Goal: Entertainment & Leisure: Browse casually

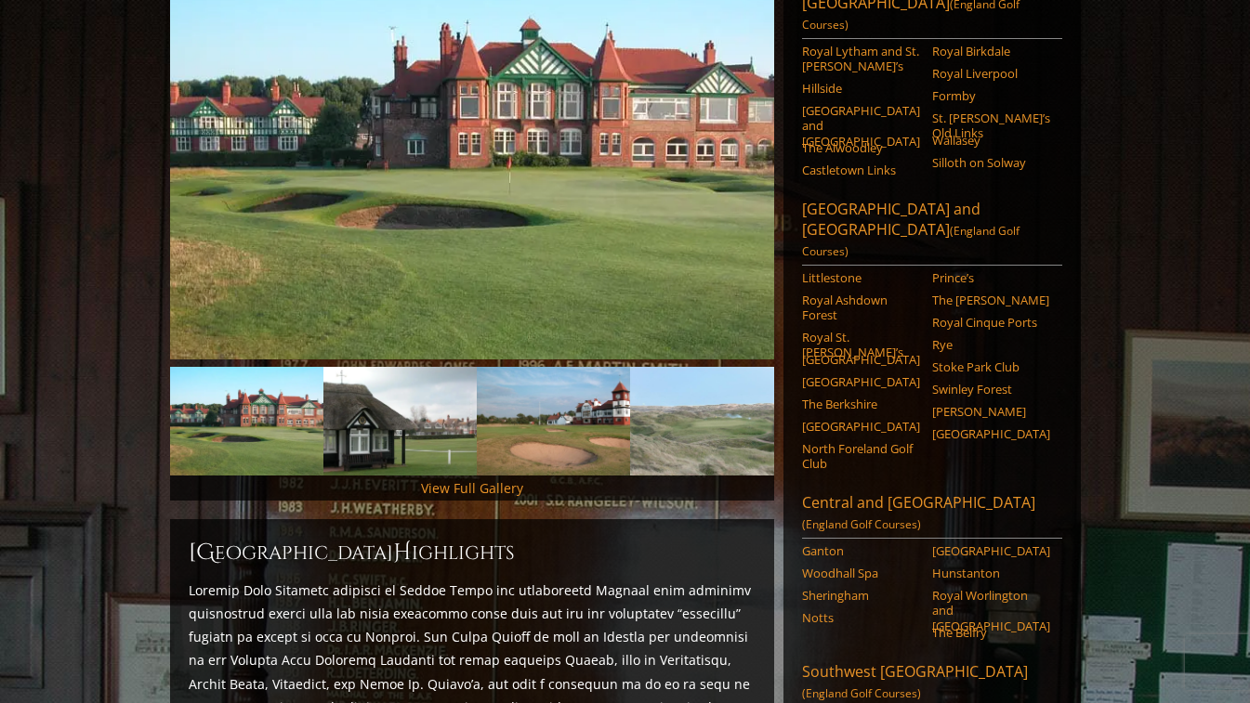
scroll to position [318, 0]
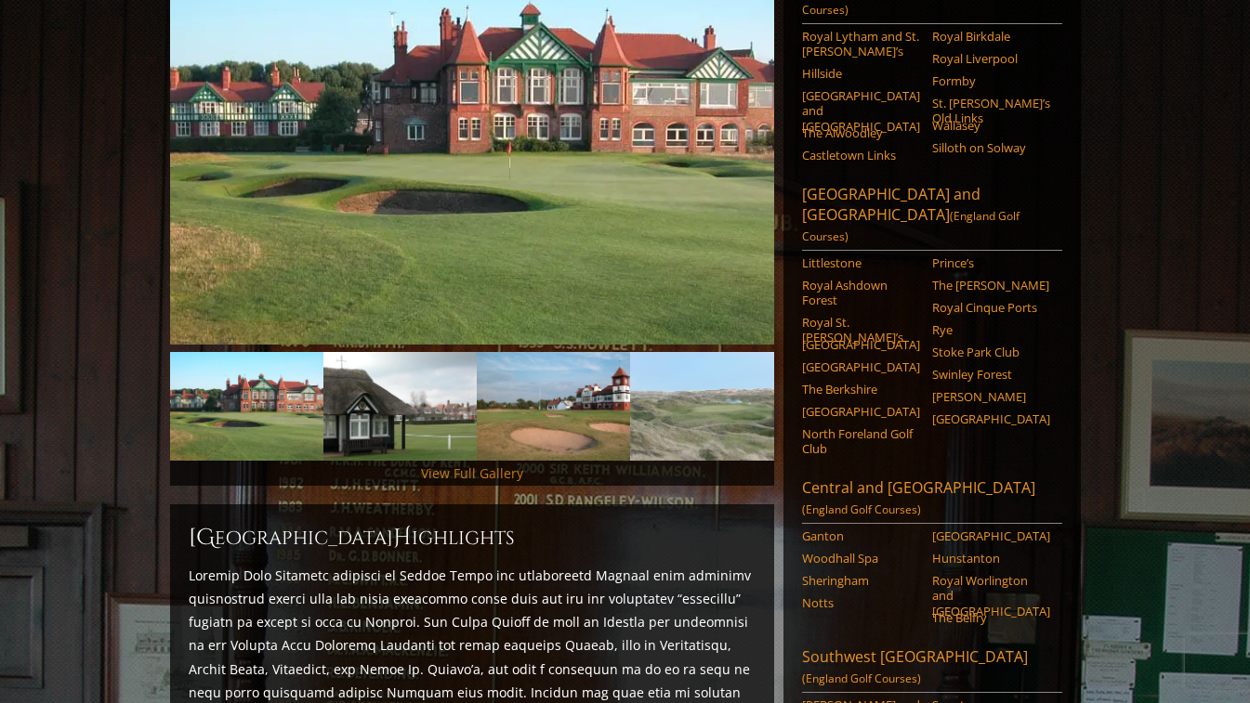
click at [492, 465] on link "View Full Gallery" at bounding box center [472, 474] width 102 height 18
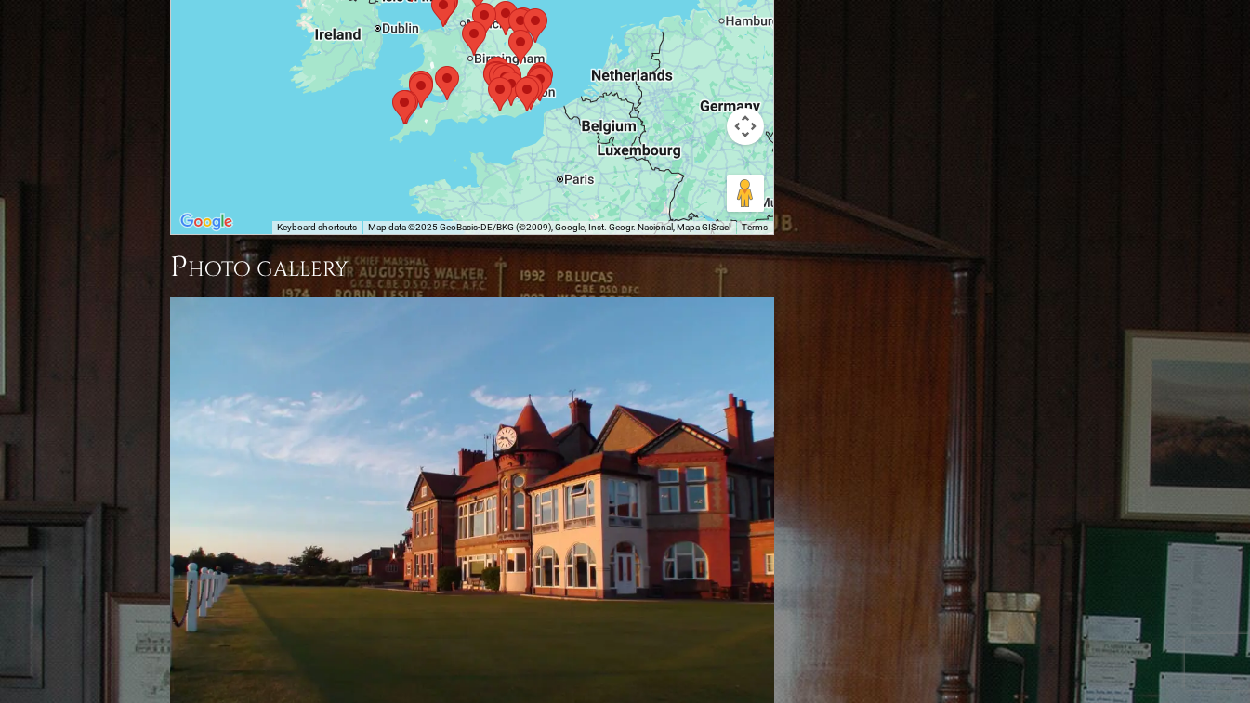
scroll to position [1700, 0]
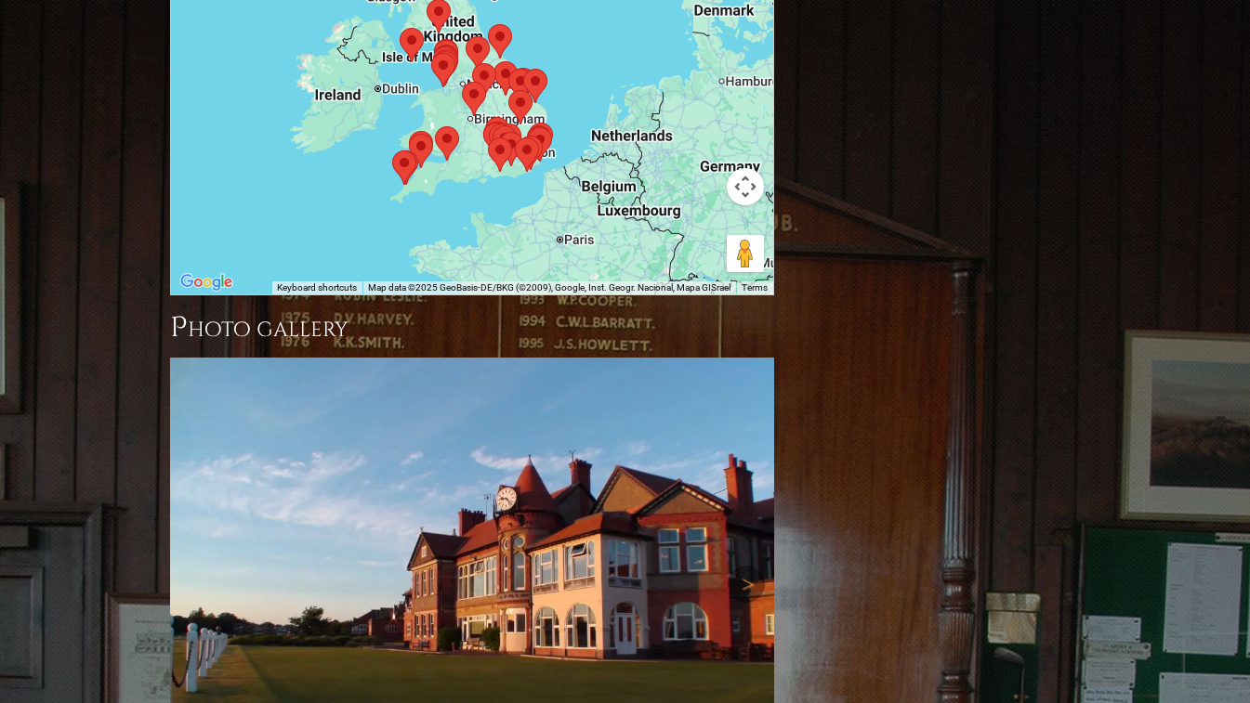
click at [633, 358] on img at bounding box center [472, 584] width 604 height 453
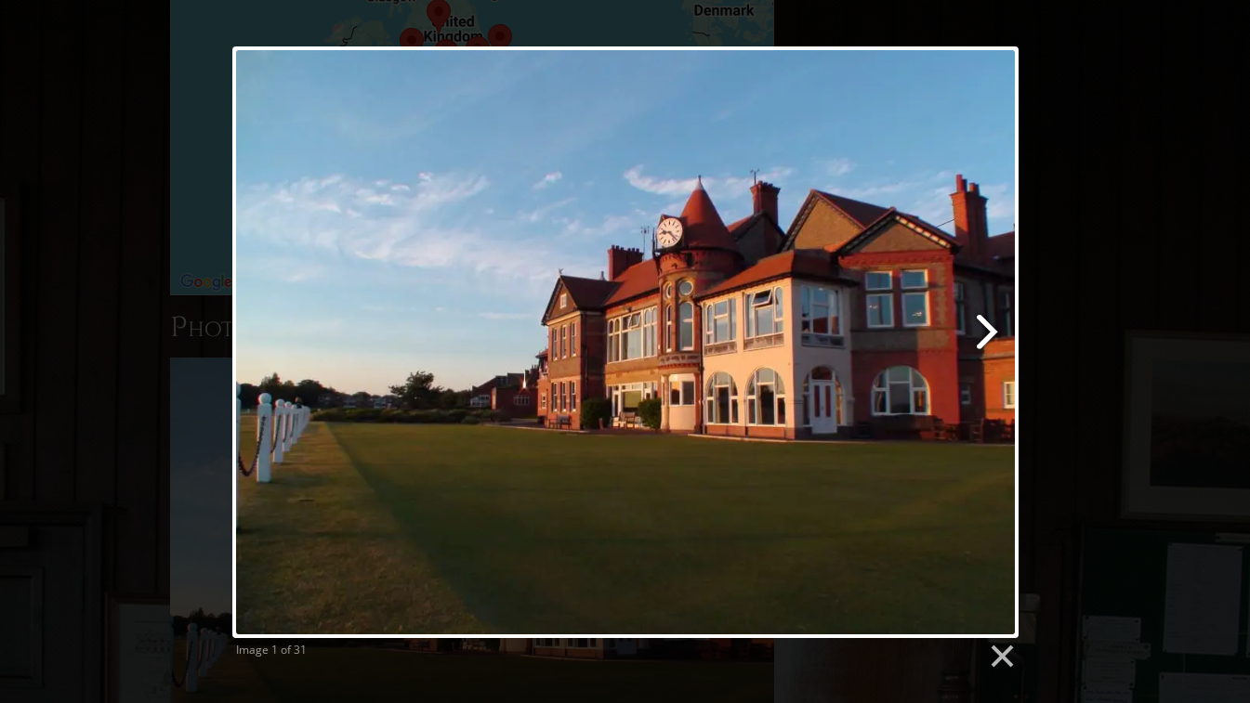
click at [989, 331] on link at bounding box center [766, 342] width 503 height 592
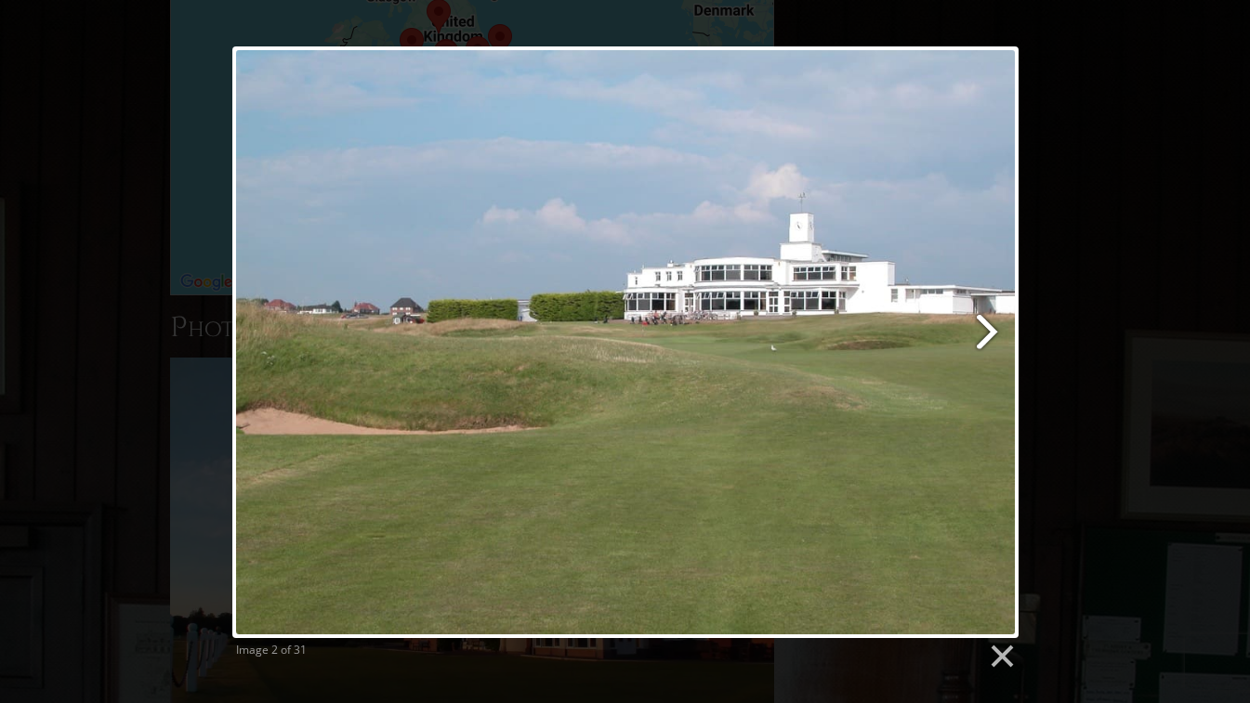
click at [989, 331] on link at bounding box center [766, 342] width 503 height 592
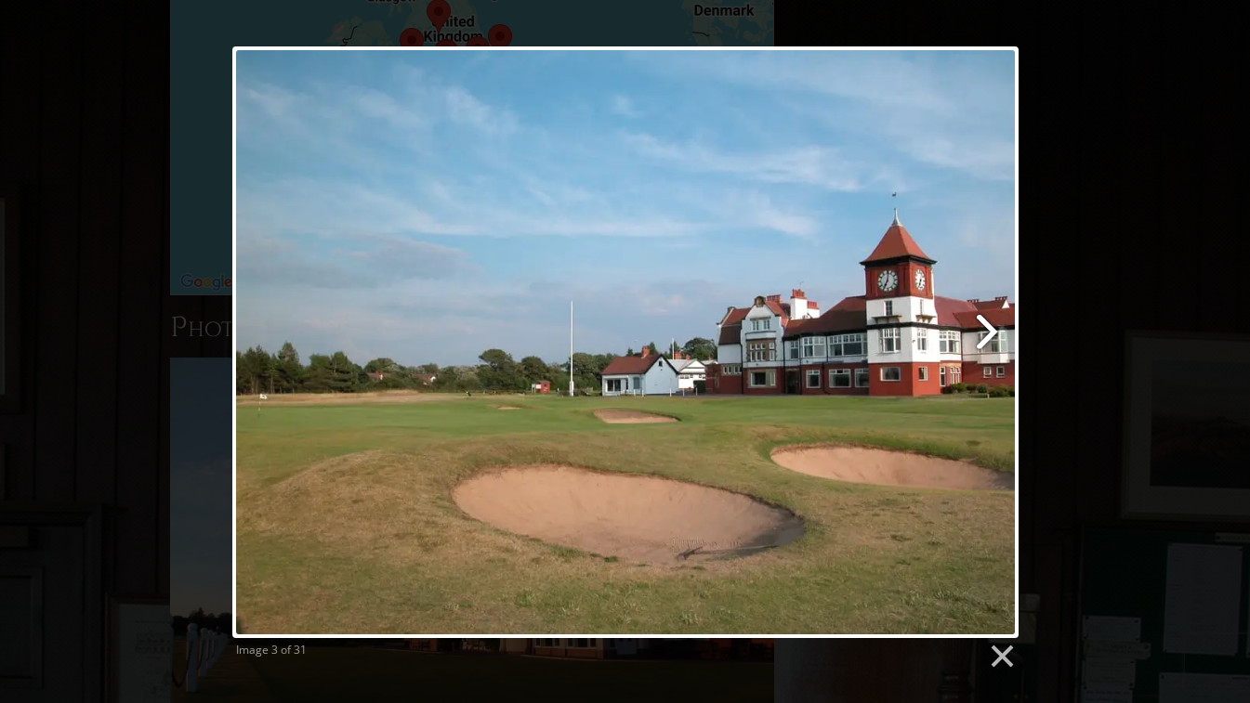
click at [989, 331] on link at bounding box center [766, 342] width 503 height 592
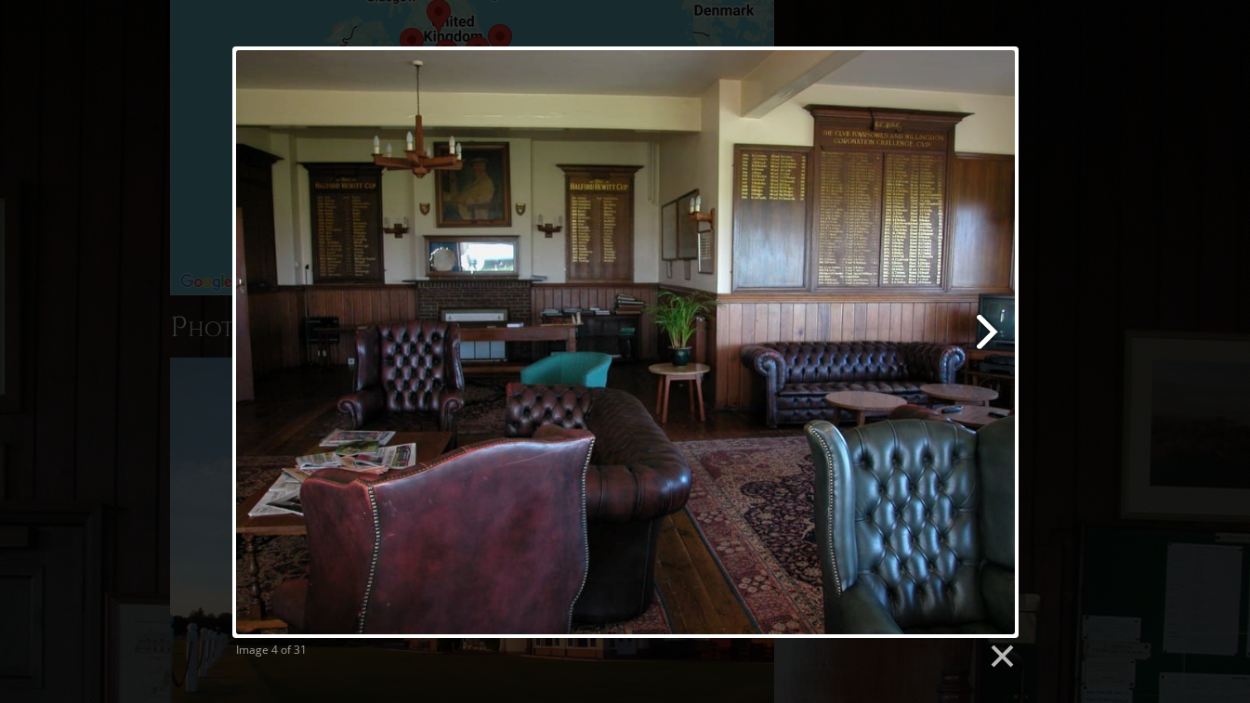
click at [988, 333] on link at bounding box center [766, 342] width 503 height 592
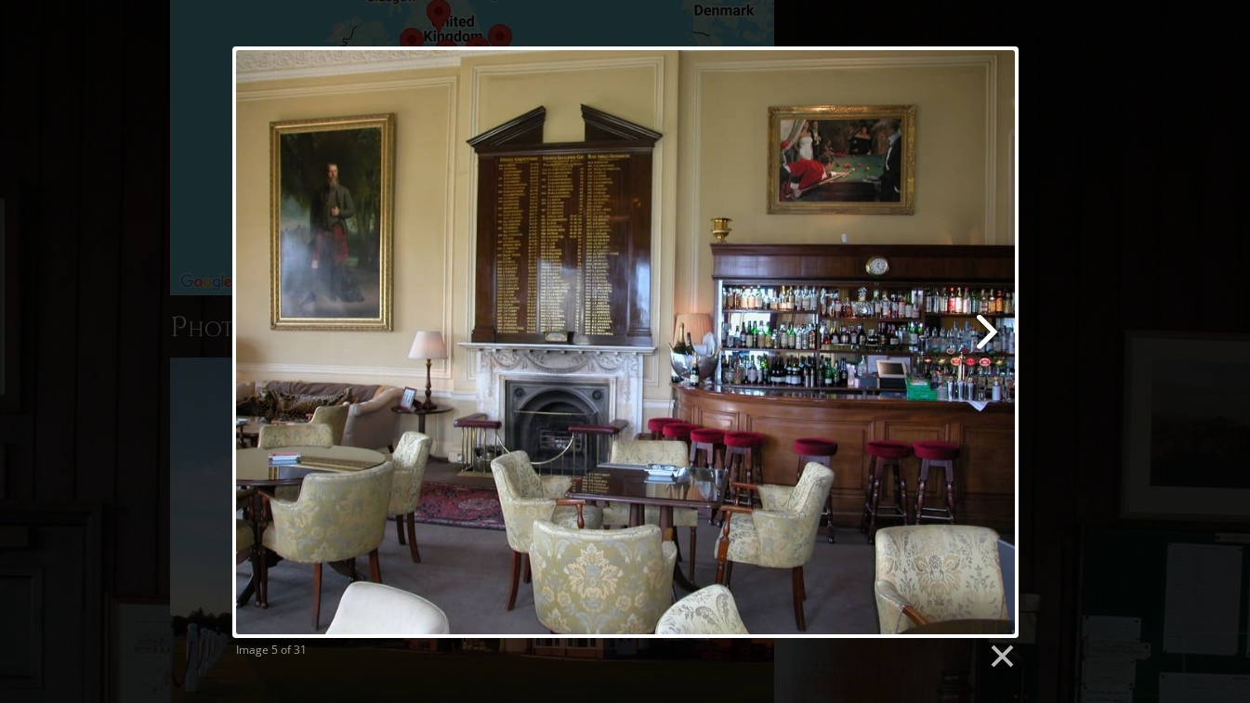
click at [988, 333] on link at bounding box center [766, 342] width 503 height 592
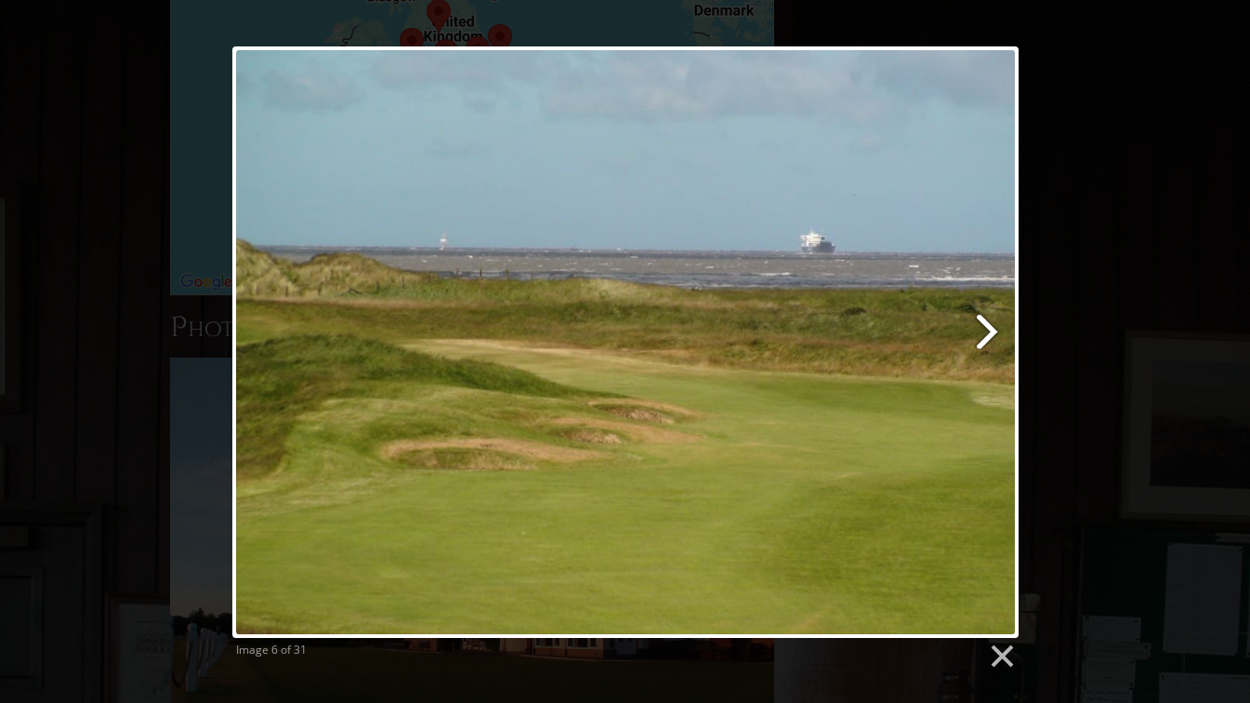
click at [988, 333] on link at bounding box center [766, 342] width 503 height 592
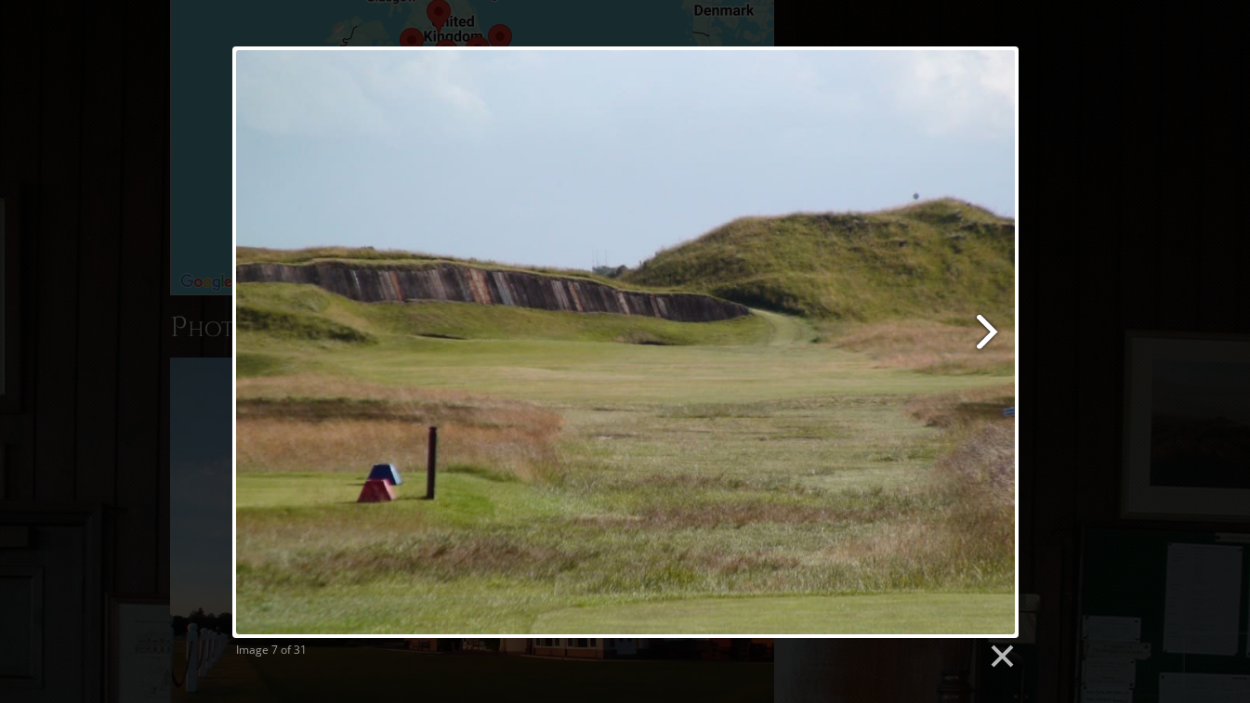
click at [987, 334] on link at bounding box center [766, 342] width 503 height 592
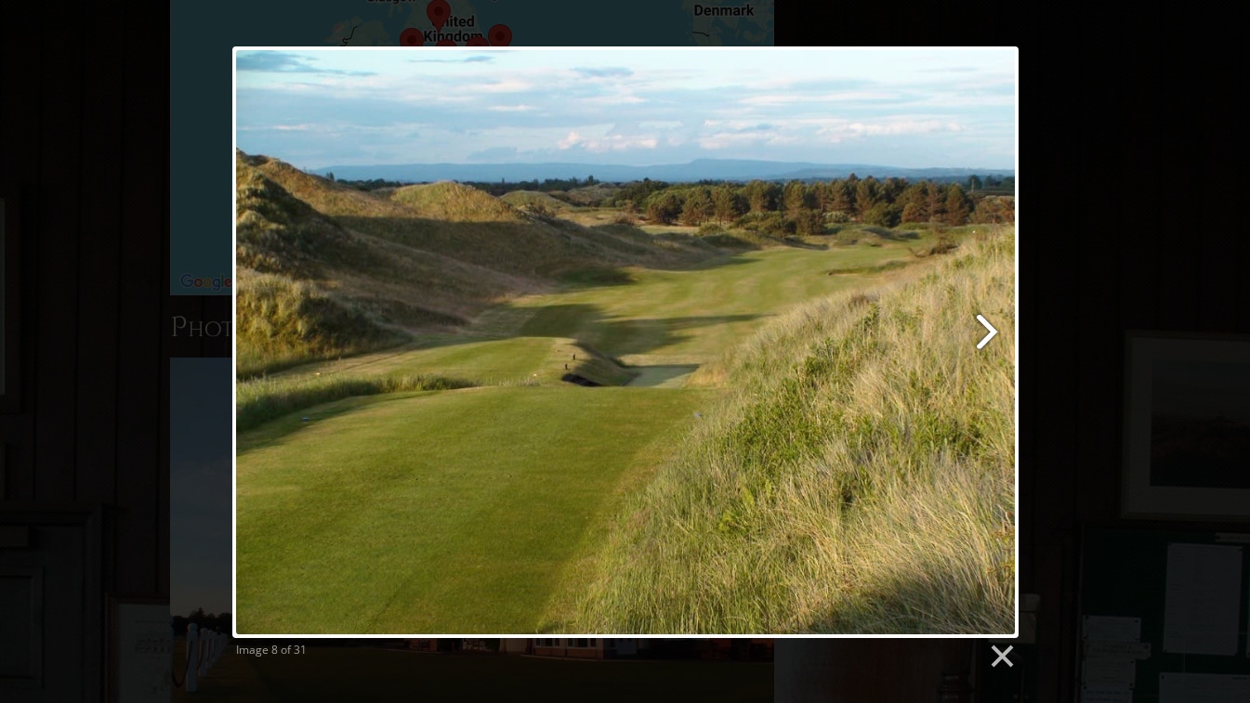
click at [988, 333] on link at bounding box center [766, 342] width 503 height 592
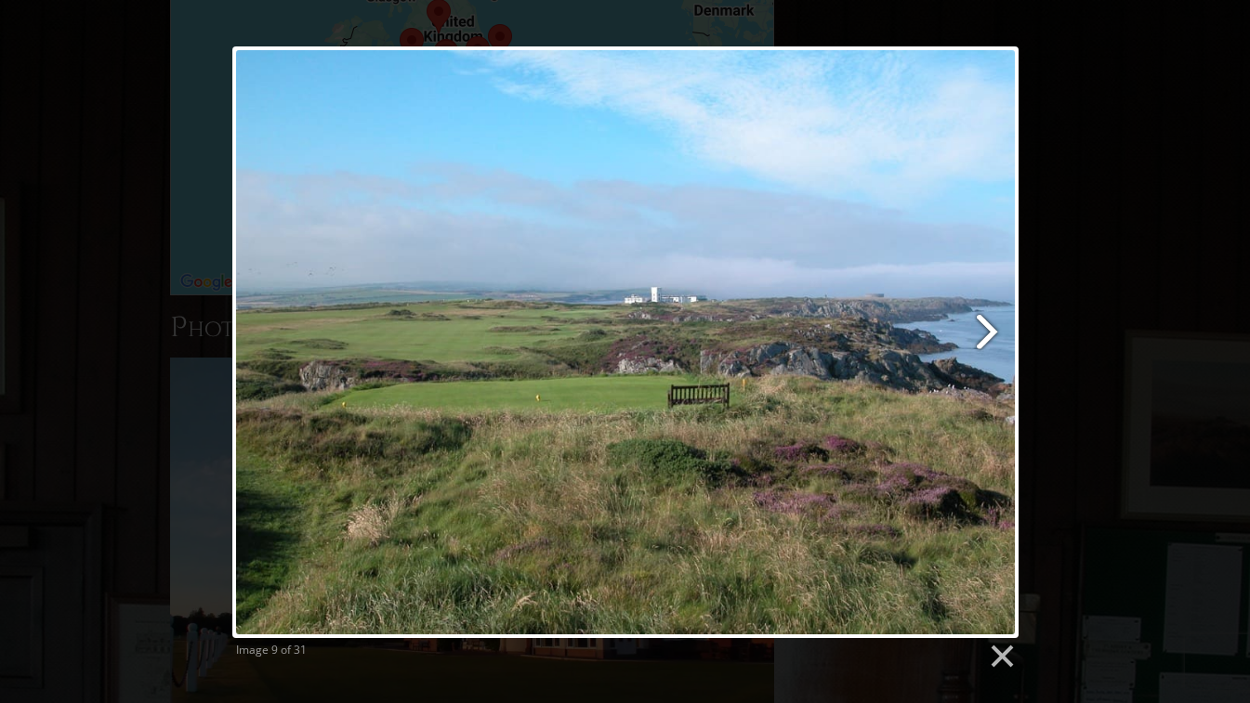
click at [988, 333] on link at bounding box center [766, 342] width 503 height 592
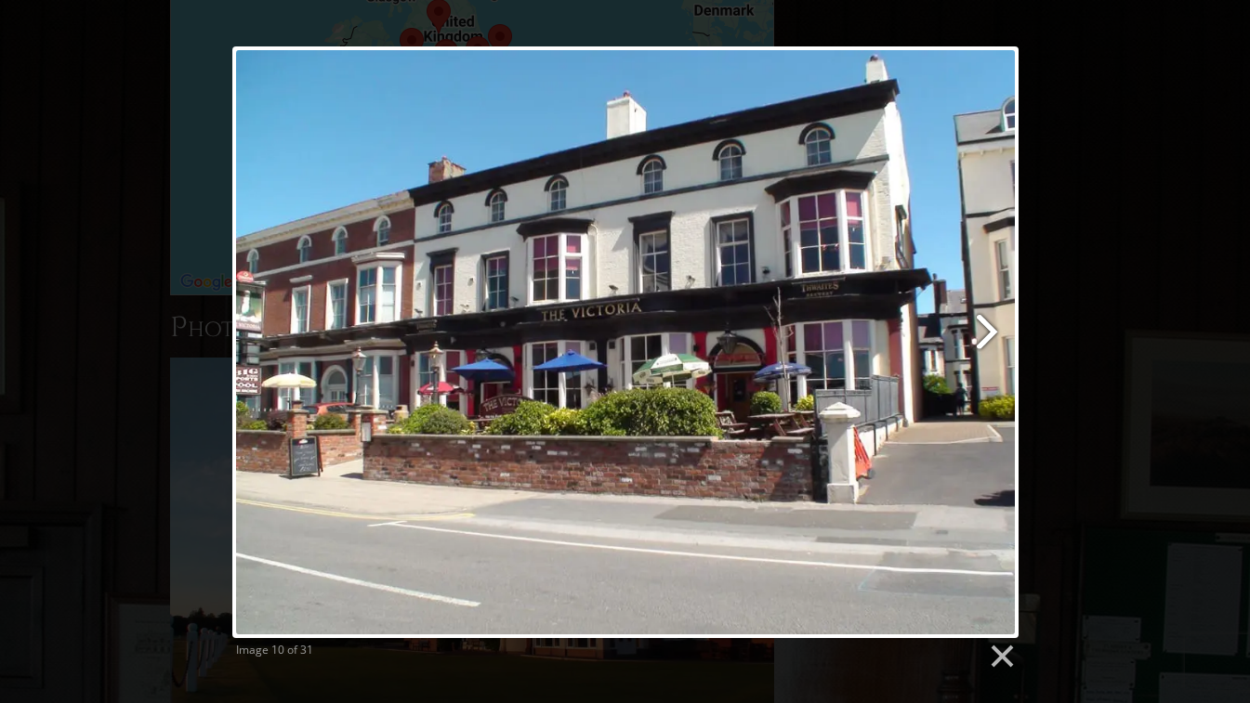
click at [988, 333] on link at bounding box center [766, 342] width 503 height 592
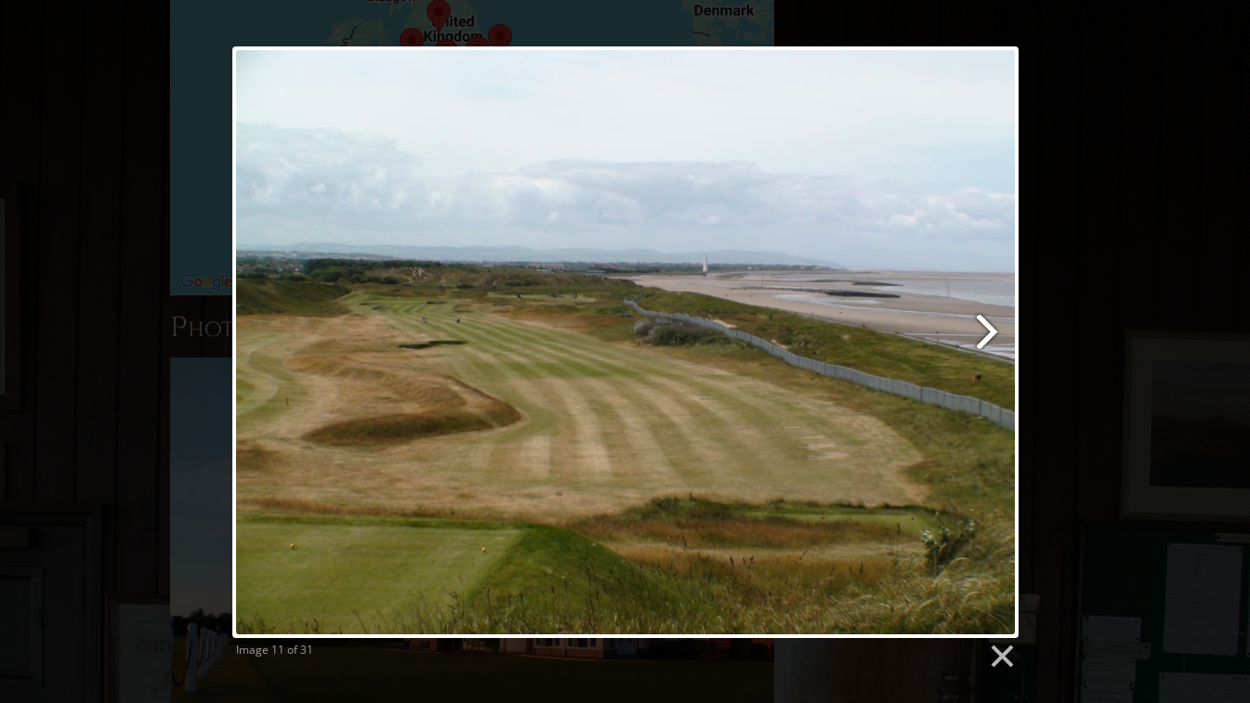
click at [988, 333] on link at bounding box center [766, 342] width 503 height 592
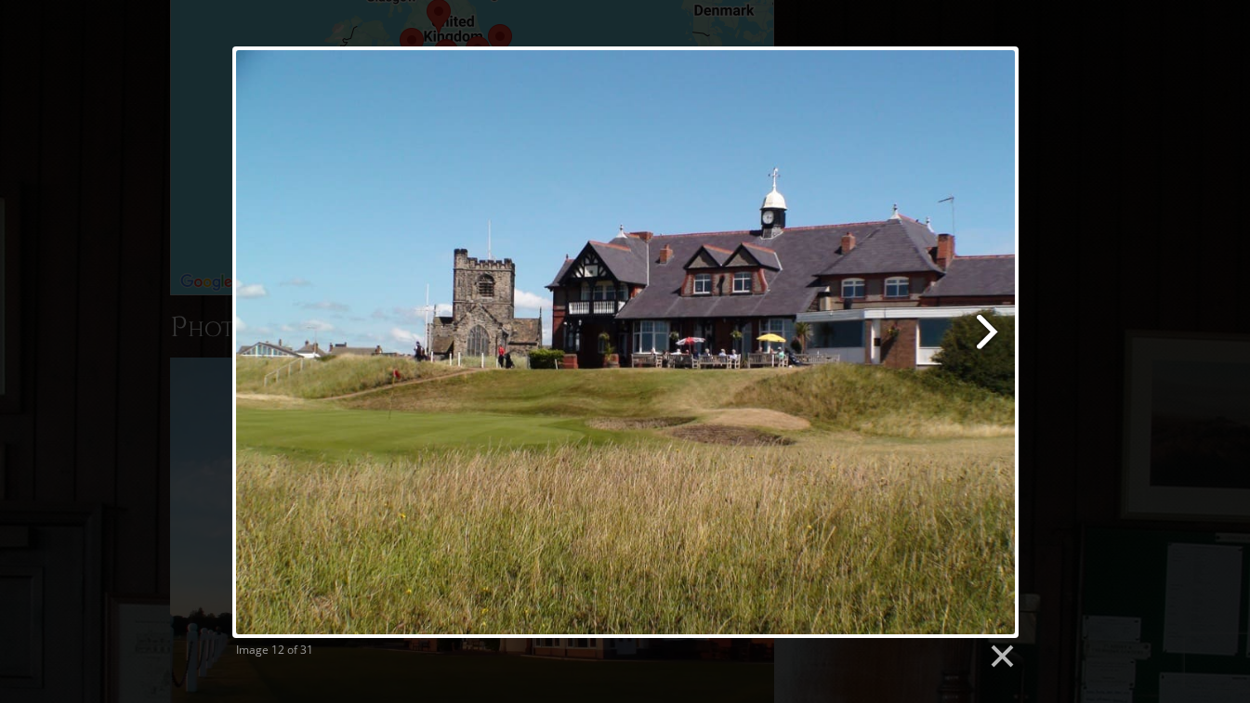
click at [986, 335] on link at bounding box center [766, 342] width 503 height 592
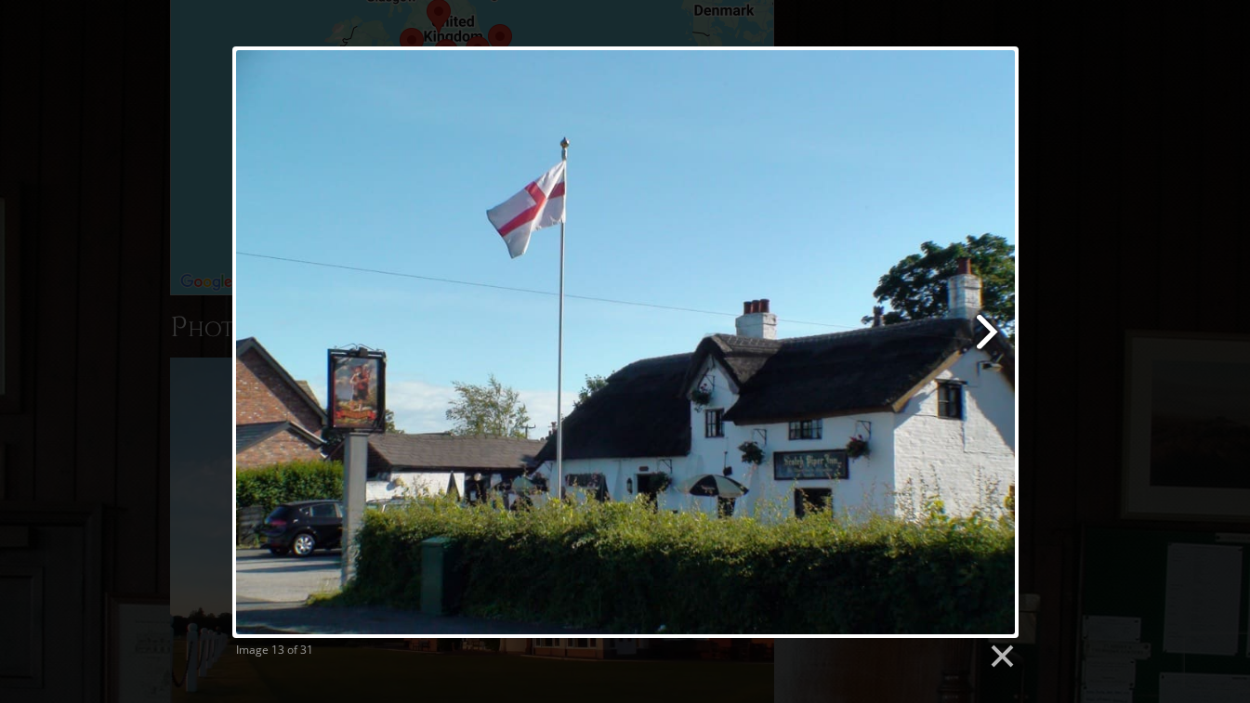
click at [986, 336] on link at bounding box center [766, 342] width 503 height 592
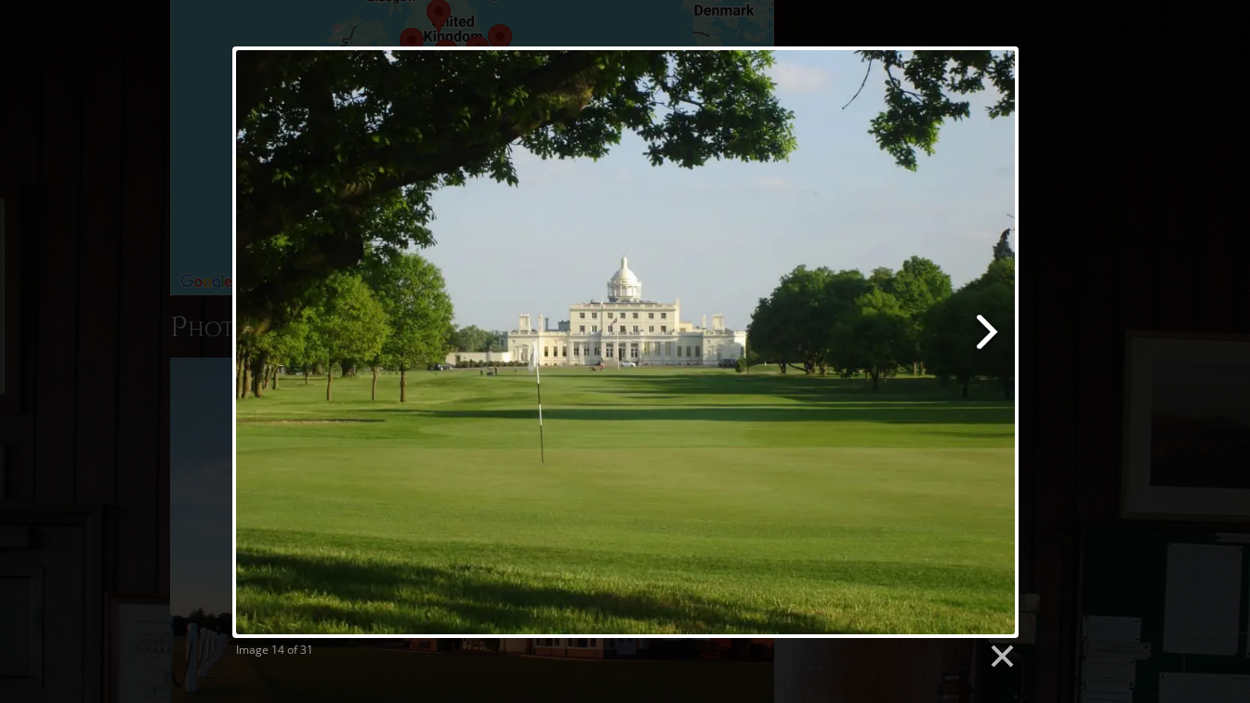
click at [986, 336] on link at bounding box center [766, 342] width 503 height 592
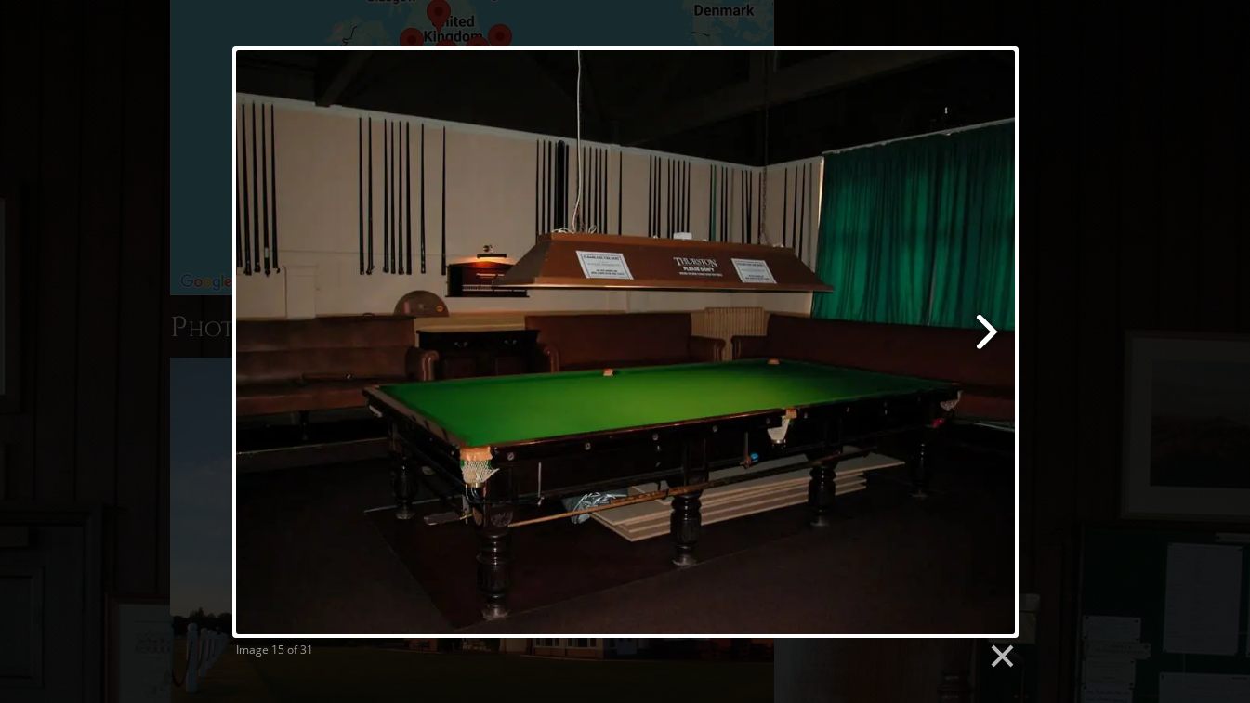
click at [984, 338] on link at bounding box center [766, 342] width 503 height 592
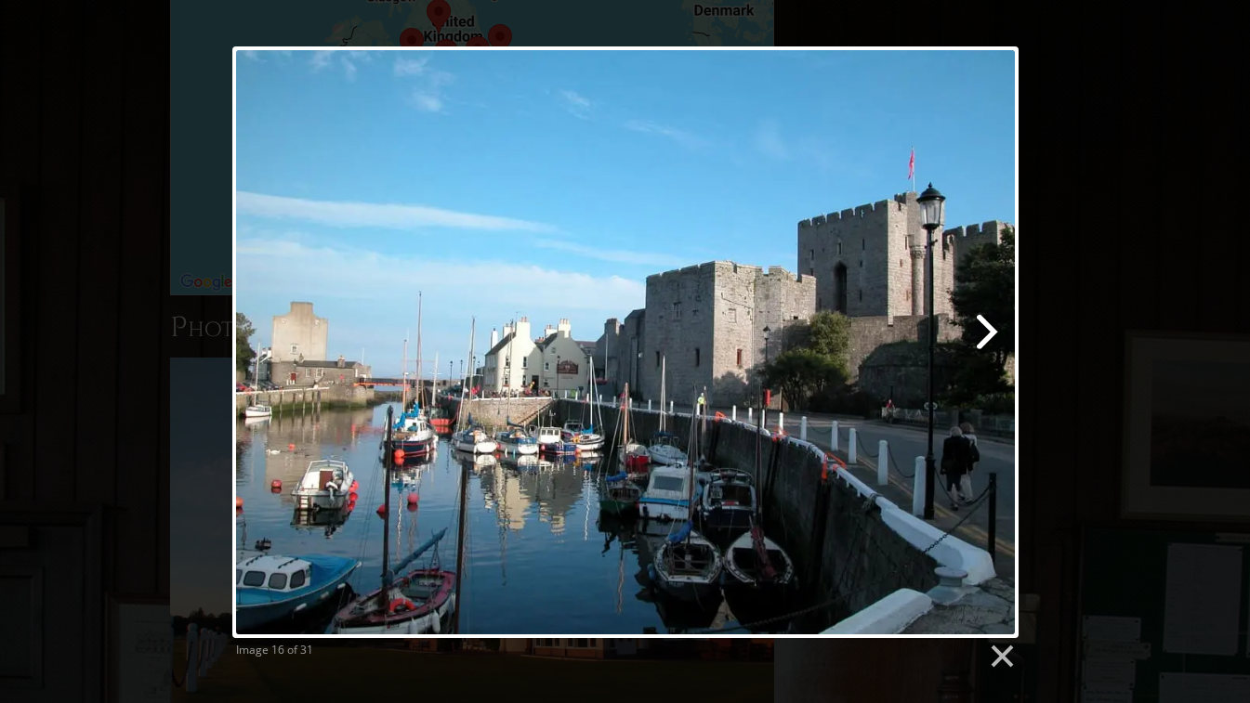
click at [982, 340] on link at bounding box center [766, 342] width 503 height 592
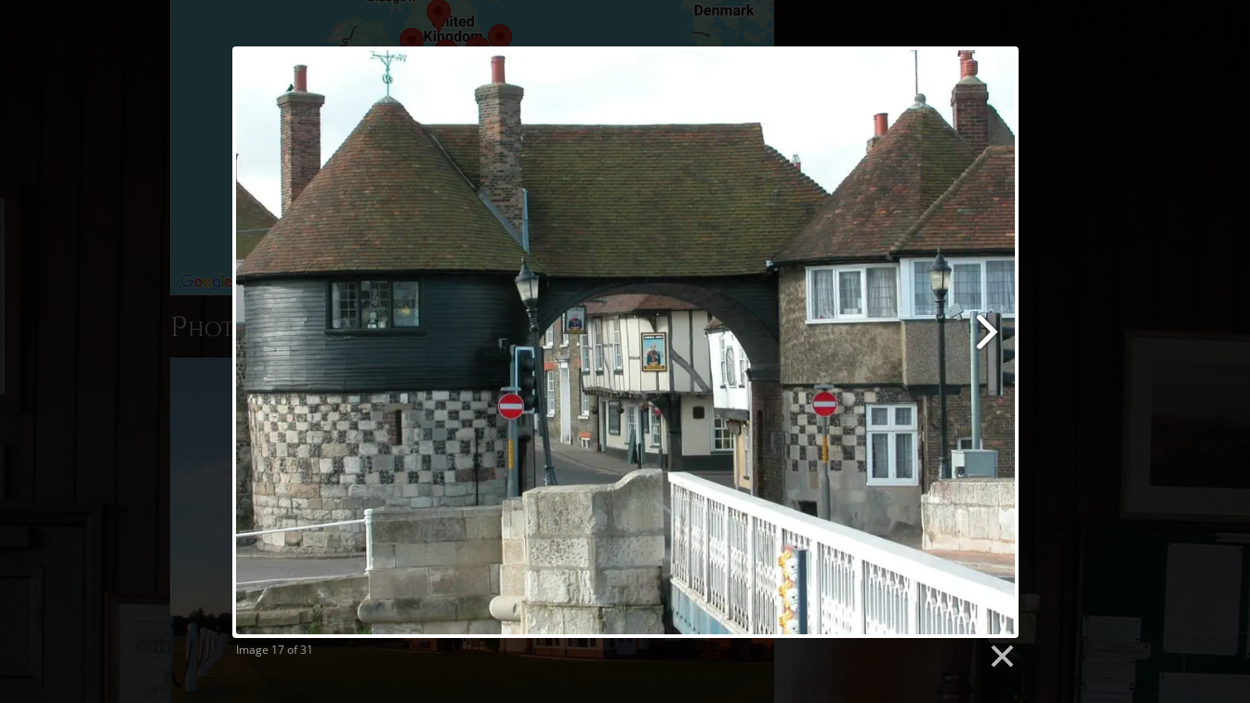
click at [980, 342] on link at bounding box center [766, 342] width 503 height 592
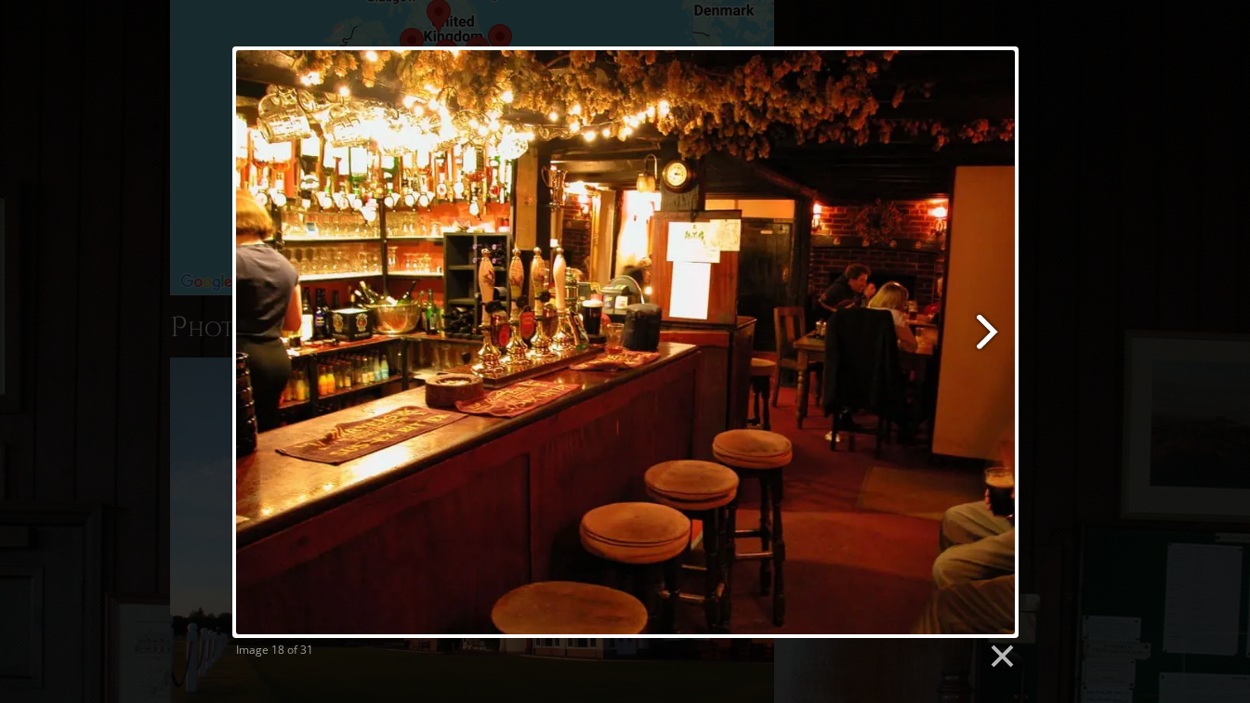
click at [981, 341] on link at bounding box center [766, 342] width 503 height 592
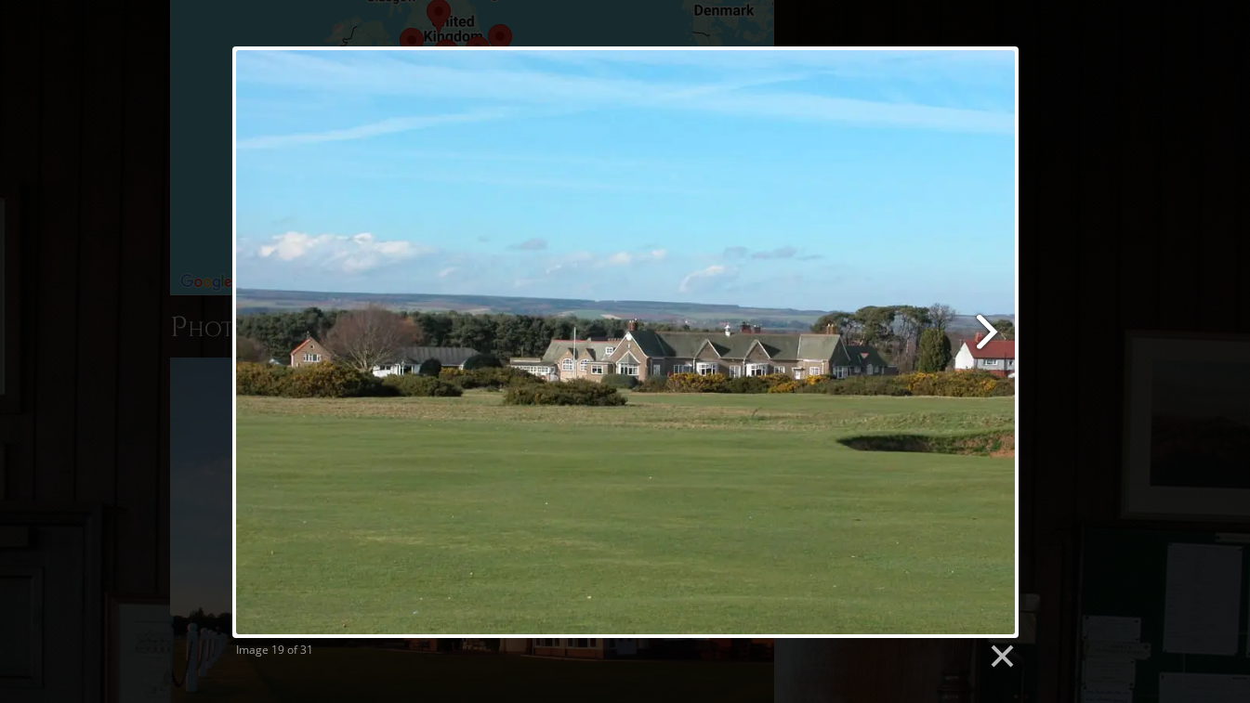
click at [981, 341] on link at bounding box center [766, 342] width 503 height 592
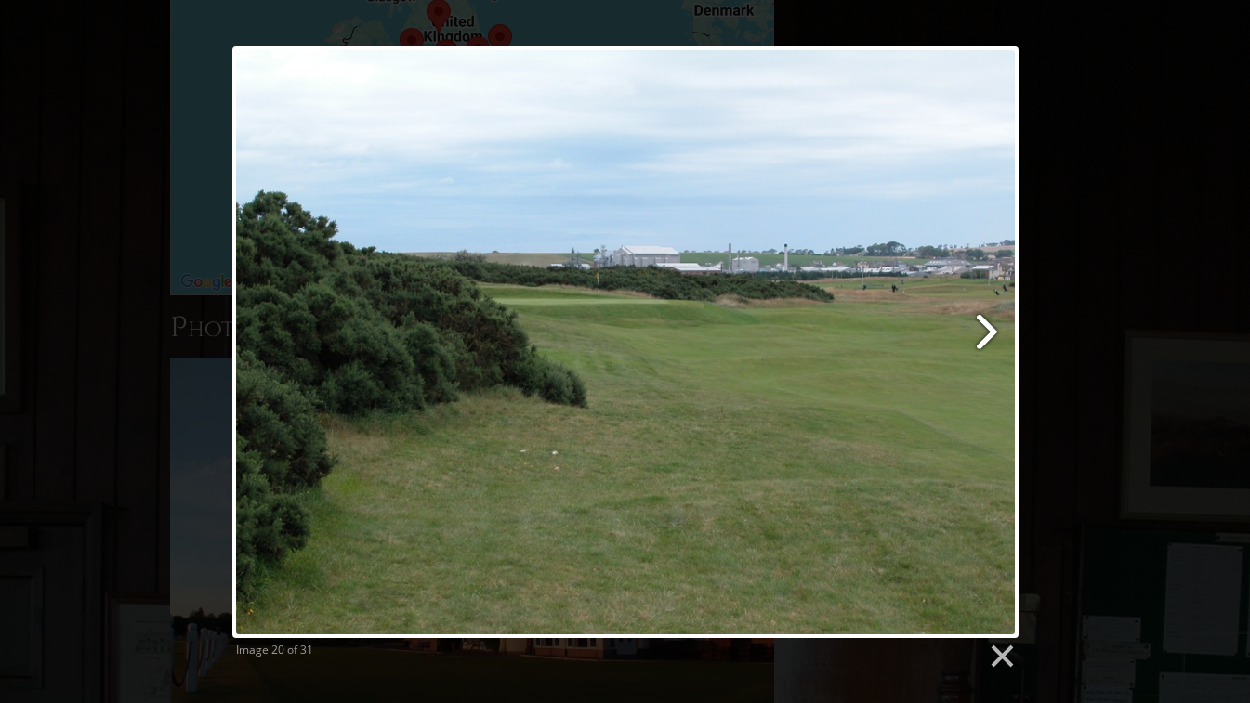
click at [981, 341] on link at bounding box center [766, 342] width 503 height 592
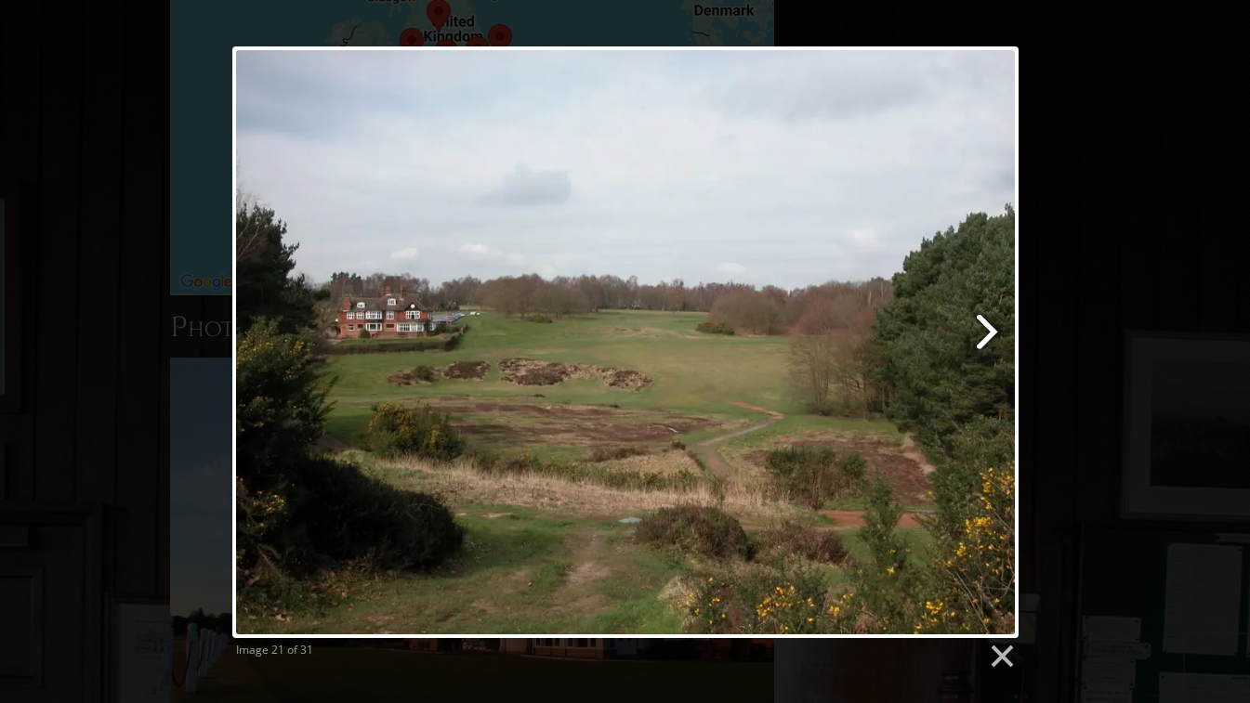
click at [981, 341] on link at bounding box center [766, 342] width 503 height 592
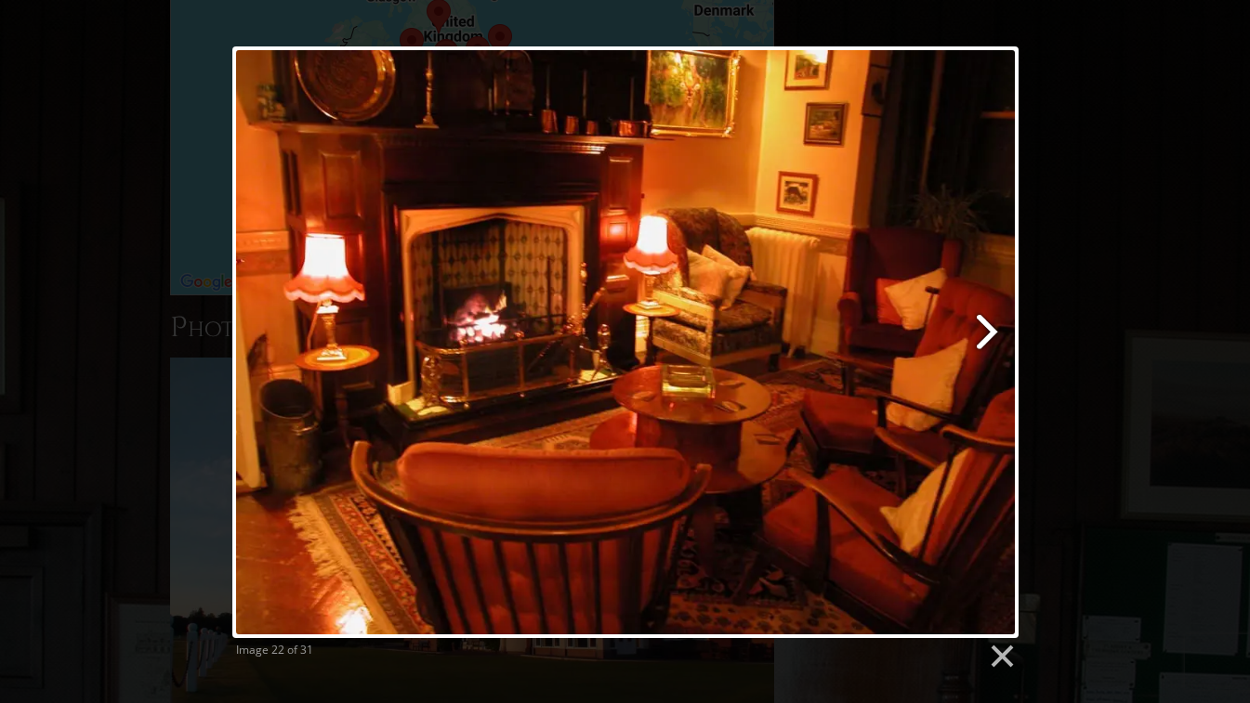
click at [981, 341] on link at bounding box center [766, 342] width 503 height 592
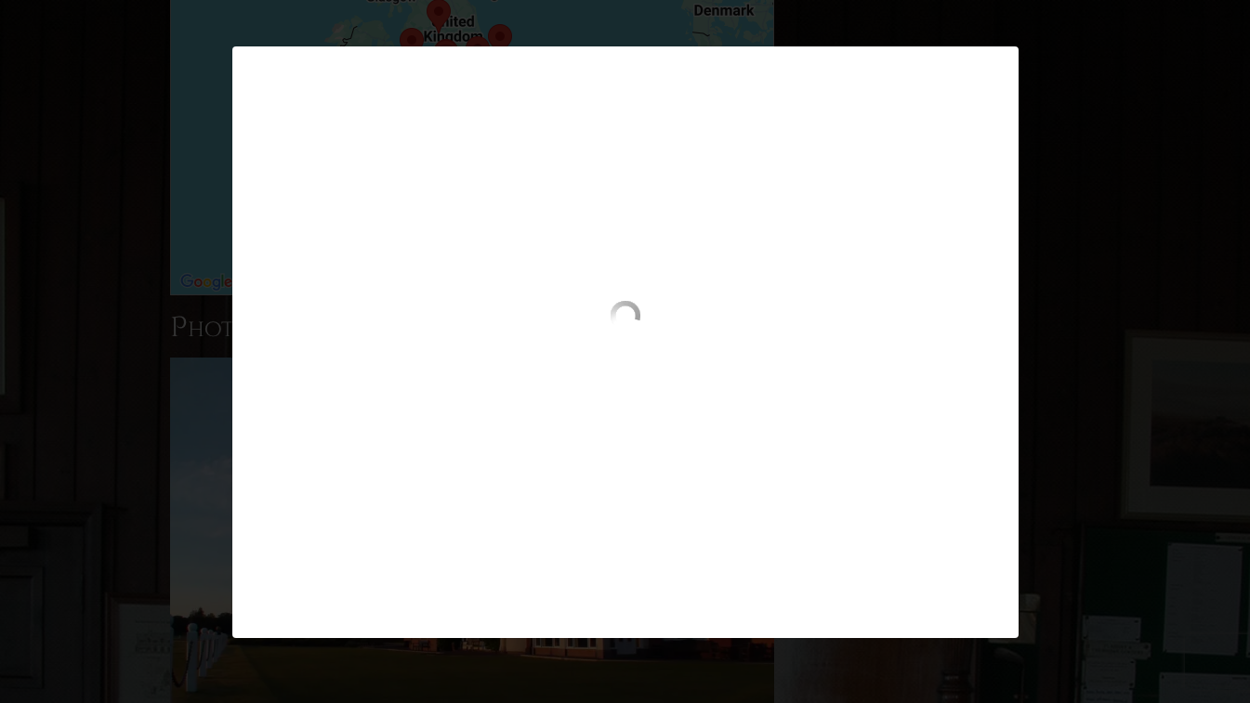
click at [995, 355] on div at bounding box center [625, 375] width 786 height 148
